Goal: Understand process/instructions: Learn how to perform a task or action

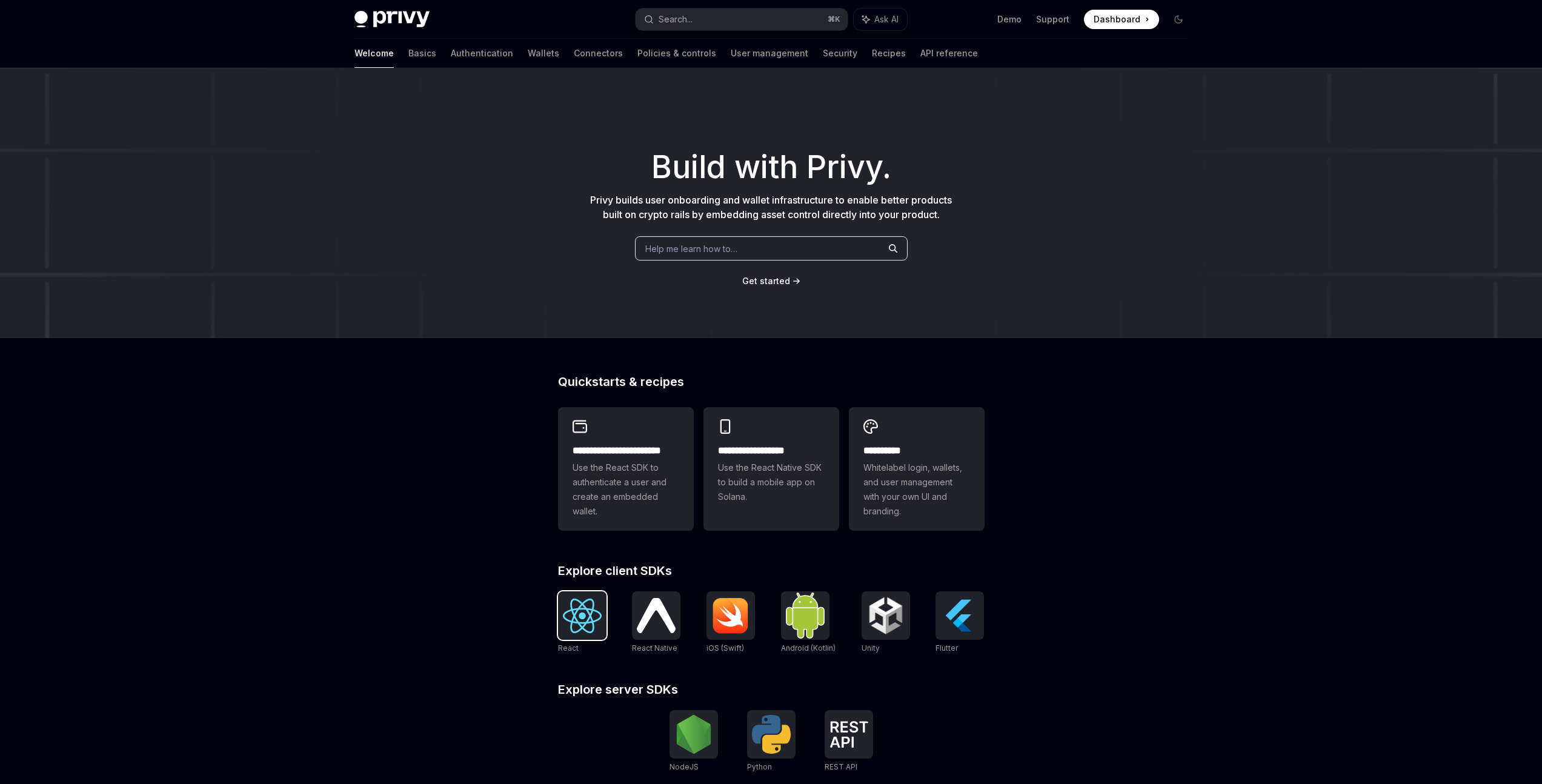
click at [576, 602] on img at bounding box center [582, 616] width 39 height 35
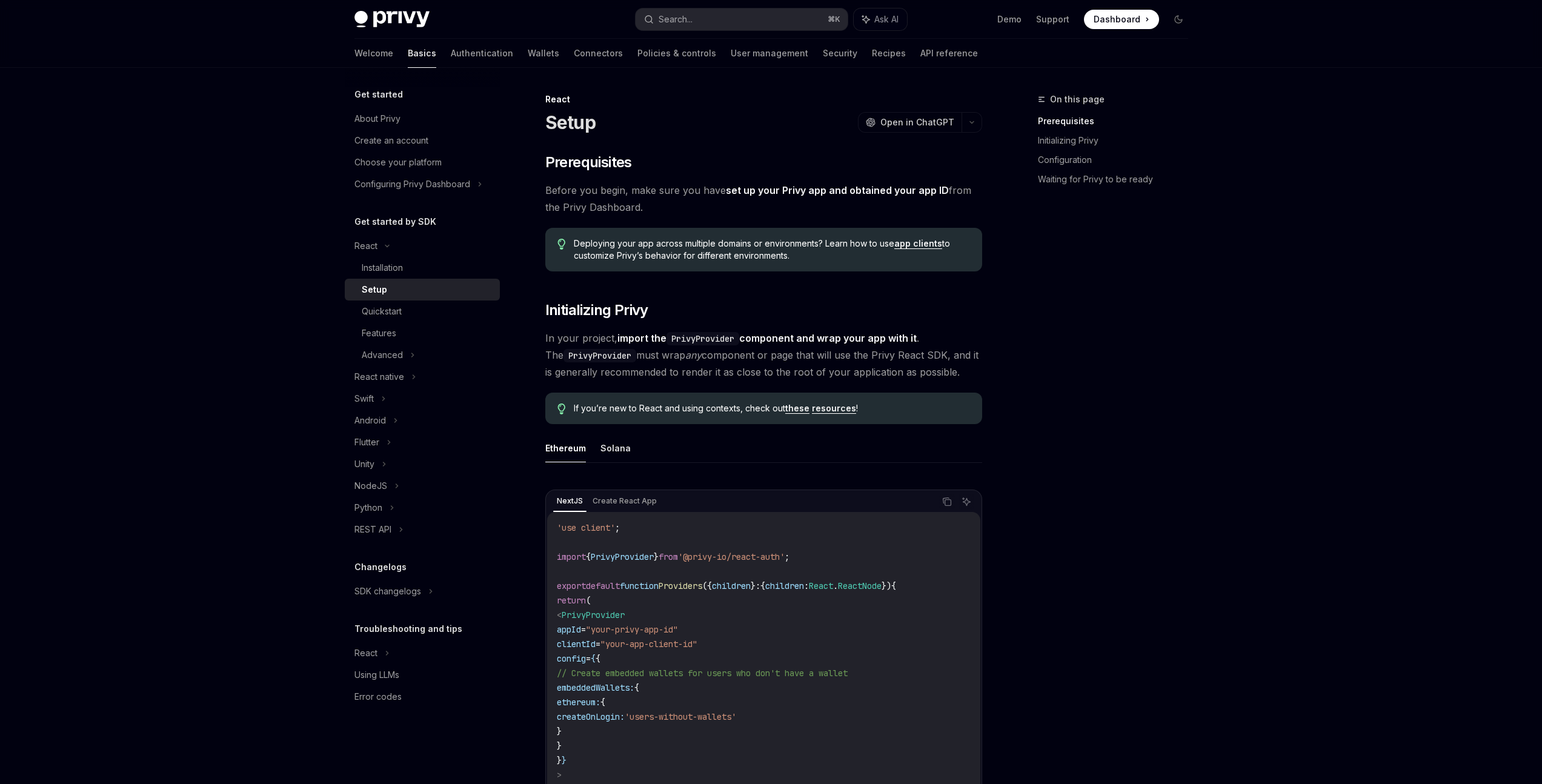
click at [915, 108] on div "React Setup OpenAI Open in ChatGPT" at bounding box center [764, 113] width 437 height 40
click at [915, 120] on span "Open in ChatGPT" at bounding box center [917, 122] width 74 height 12
click at [972, 120] on icon "button" at bounding box center [972, 122] width 15 height 5
type textarea "*"
